Goal: Transaction & Acquisition: Register for event/course

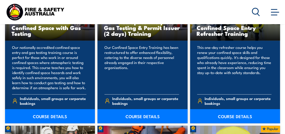
scroll to position [391, 0]
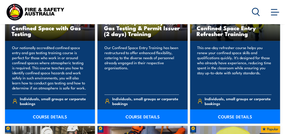
click at [52, 115] on link "COURSE DETAILS" at bounding box center [50, 116] width 90 height 14
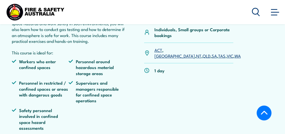
scroll to position [198, 0]
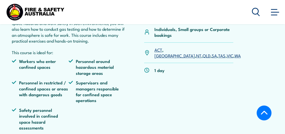
click at [235, 52] on link "WA" at bounding box center [238, 55] width 6 height 6
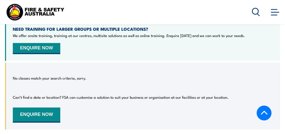
scroll to position [980, 0]
